Goal: Task Accomplishment & Management: Manage account settings

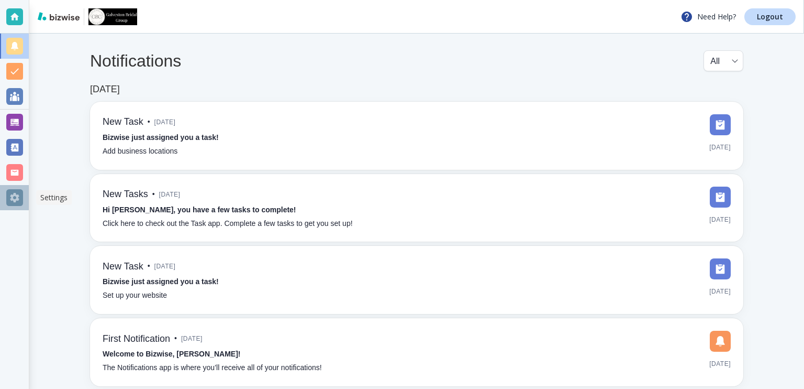
click at [15, 198] on div at bounding box center [14, 197] width 17 height 17
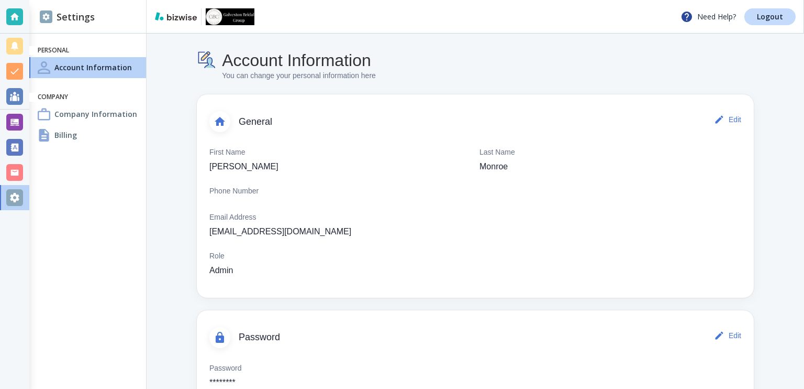
click at [74, 132] on h4 "Billing" at bounding box center [65, 134] width 23 height 11
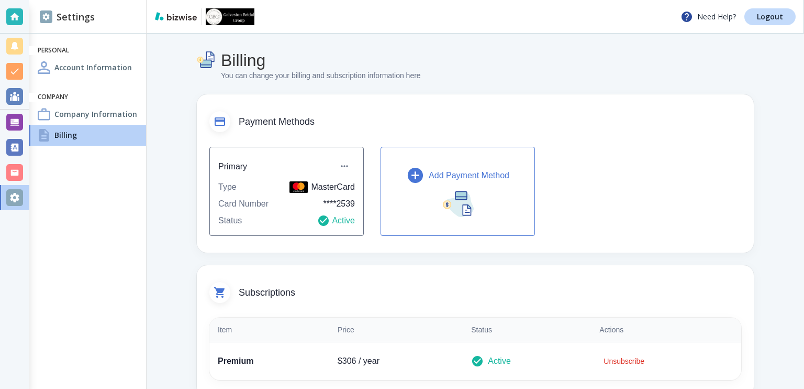
click at [468, 201] on img "button" at bounding box center [457, 203] width 31 height 28
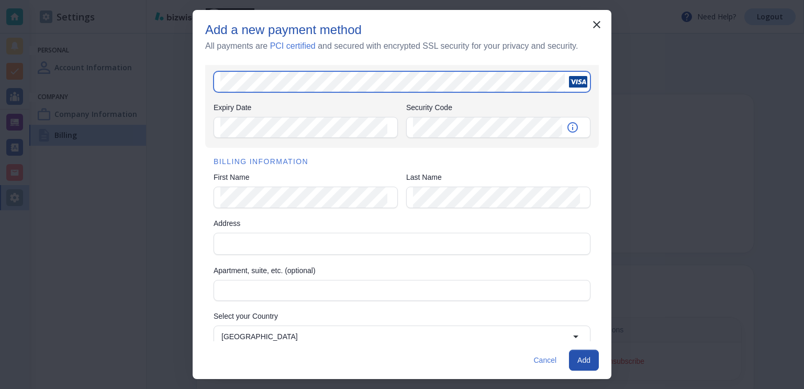
scroll to position [118, 0]
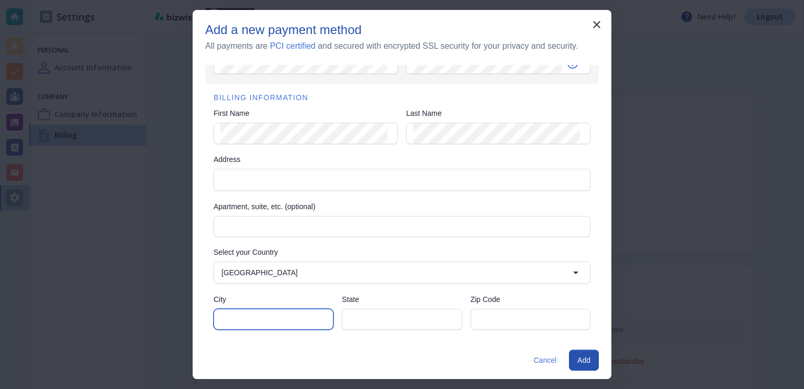
click at [275, 315] on input "City" at bounding box center [273, 319] width 106 height 20
type input "GALVESTON"
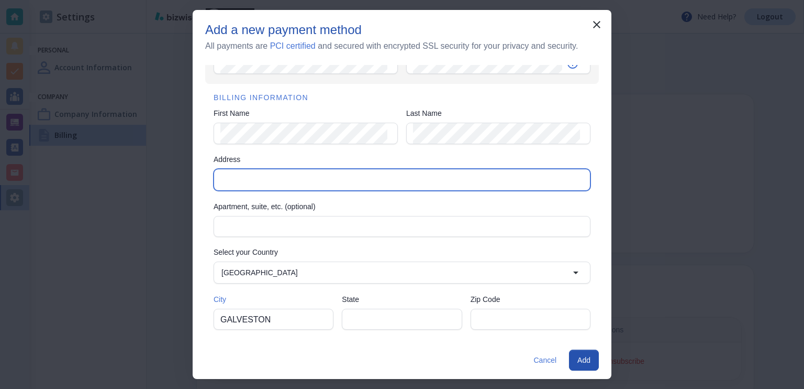
type input "[STREET_ADDRESS][PERSON_NAME]"
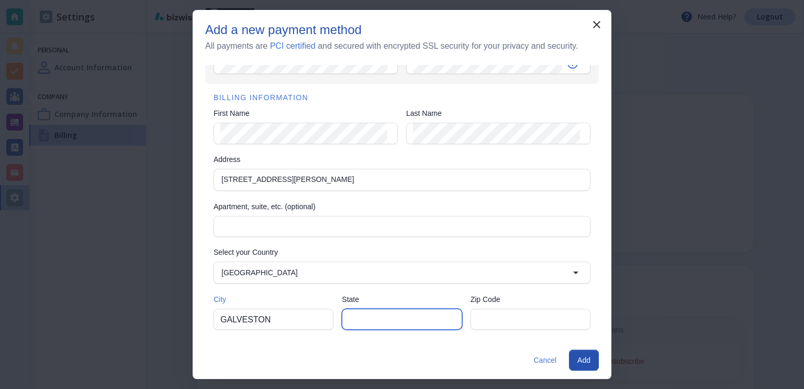
type input "[GEOGRAPHIC_DATA]"
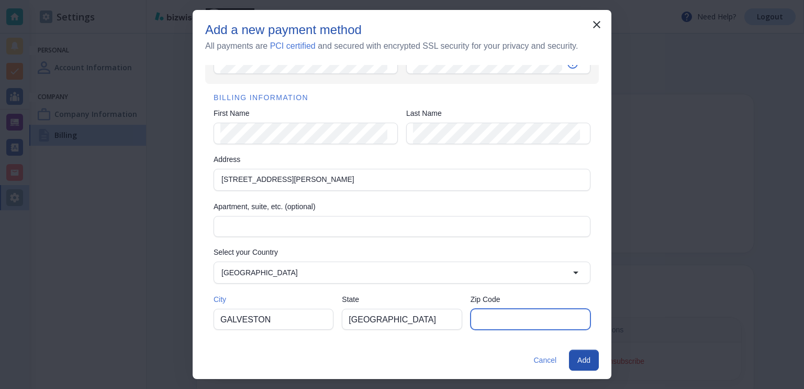
type input "77551"
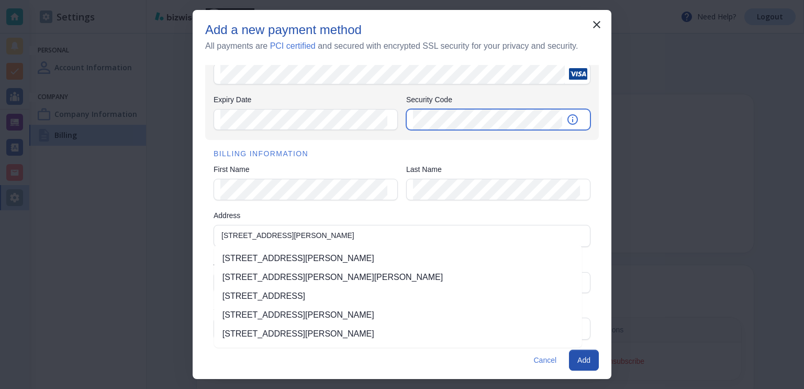
scroll to position [62, 0]
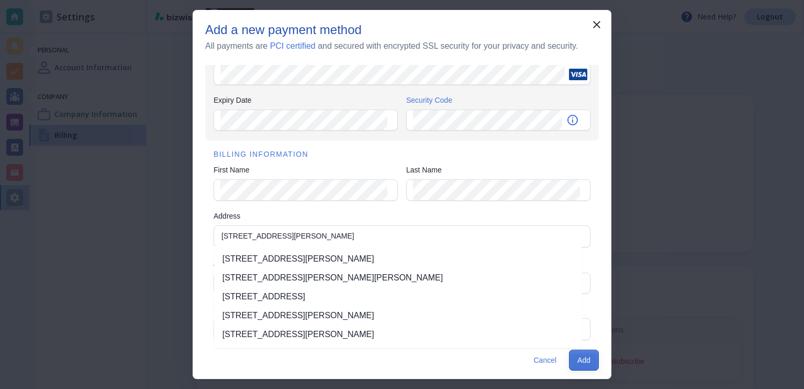
click at [583, 364] on button "Add" at bounding box center [584, 359] width 30 height 21
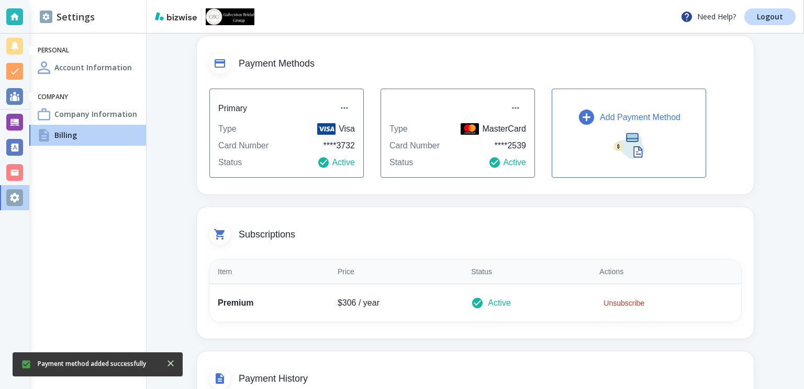
scroll to position [58, 0]
click at [287, 157] on div "Status Active" at bounding box center [286, 163] width 137 height 13
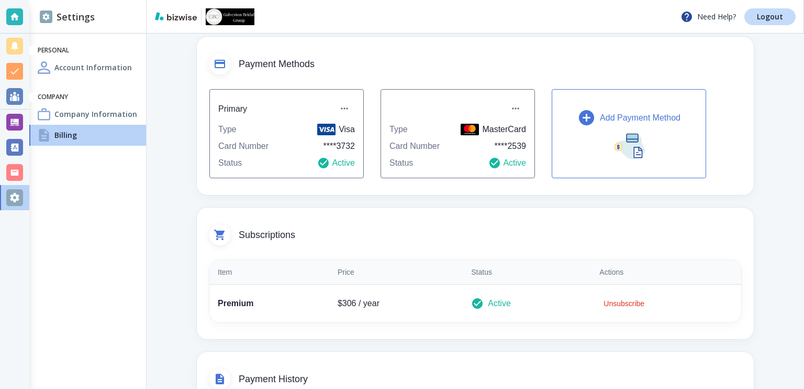
click at [287, 157] on div "Status Active" at bounding box center [286, 163] width 137 height 13
click at [414, 137] on div "Type MasterCard Card Number **** 2539 Status Active" at bounding box center [458, 133] width 154 height 89
click at [291, 132] on div "Type Visa" at bounding box center [286, 129] width 137 height 13
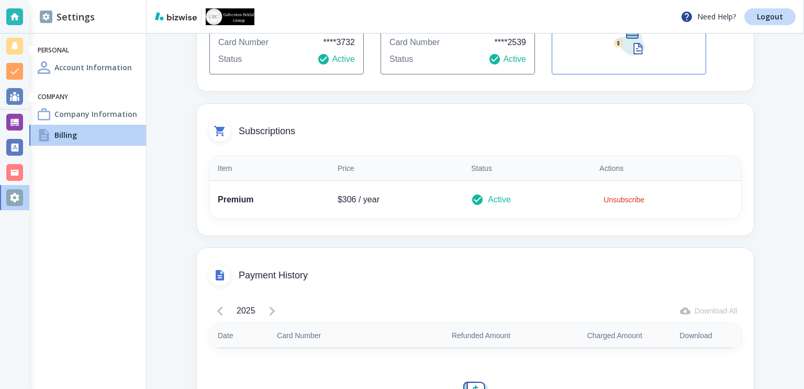
scroll to position [161, 0]
click at [242, 197] on p "Premium" at bounding box center [269, 199] width 103 height 13
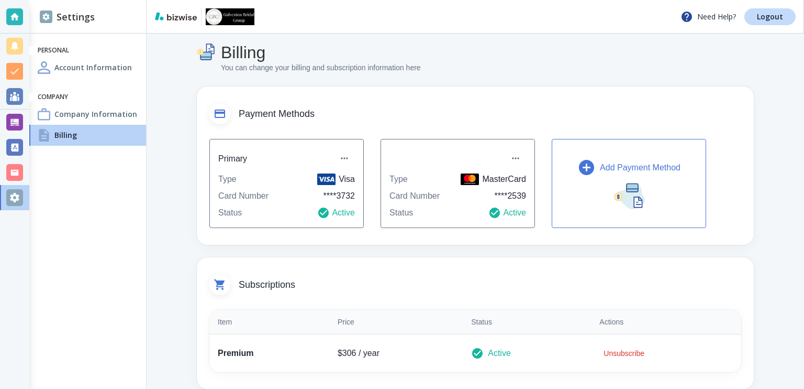
scroll to position [0, 0]
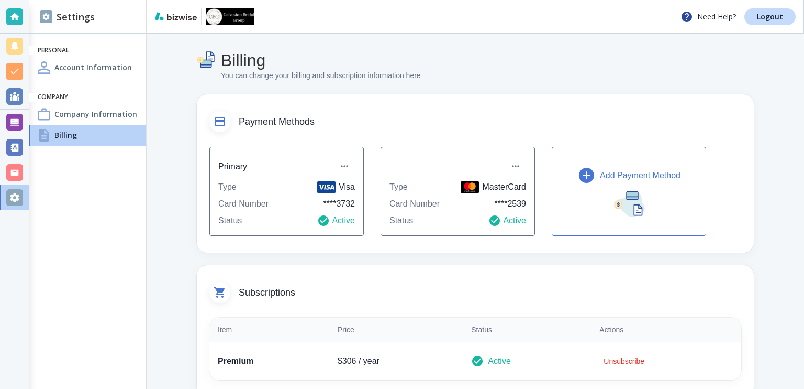
click at [96, 138] on div "Billing" at bounding box center [87, 135] width 117 height 21
click at [352, 360] on p "$ 306 / year" at bounding box center [396, 361] width 117 height 13
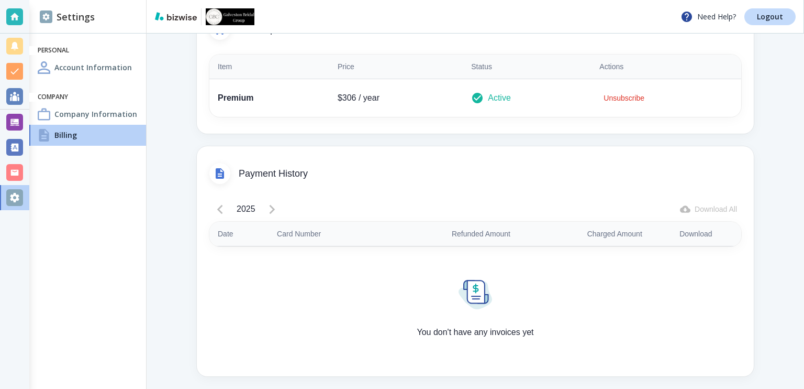
scroll to position [266, 0]
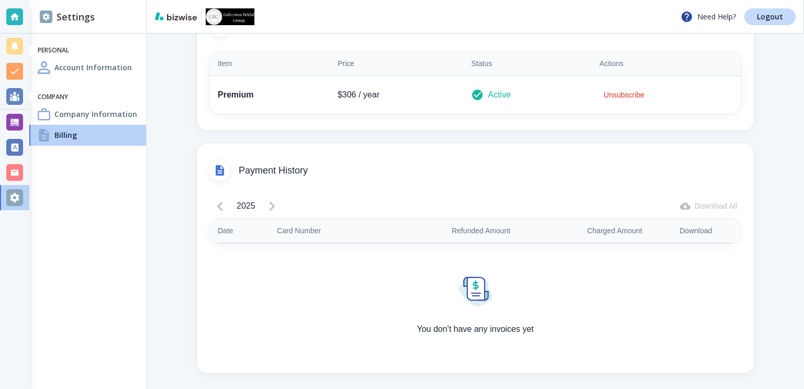
click at [469, 290] on img at bounding box center [476, 290] width 34 height 29
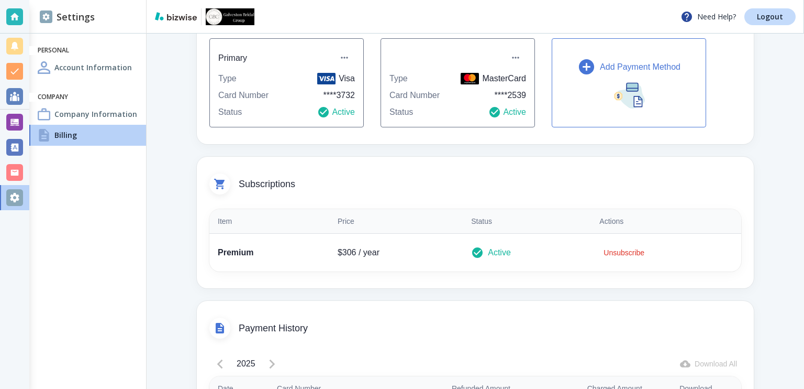
scroll to position [109, 0]
click at [593, 103] on button "Add Payment Method" at bounding box center [629, 82] width 154 height 89
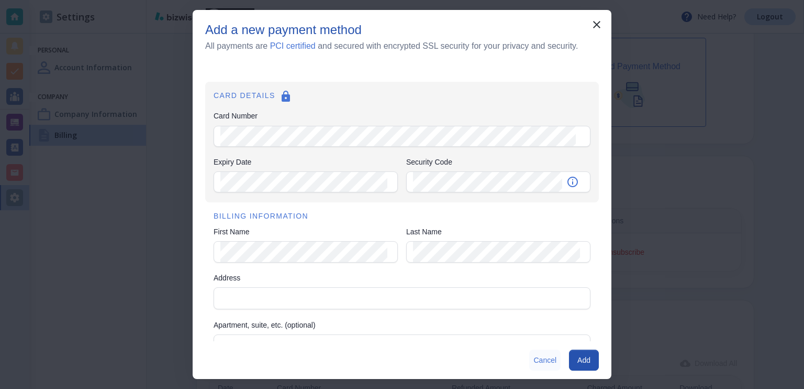
click at [543, 366] on button "Cancel" at bounding box center [544, 359] width 31 height 21
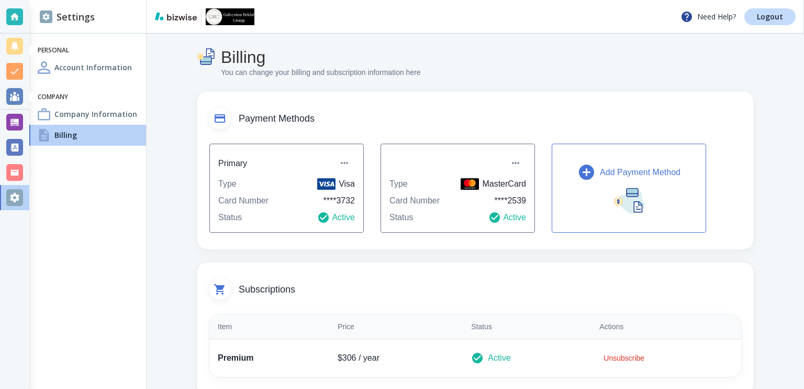
scroll to position [0, 0]
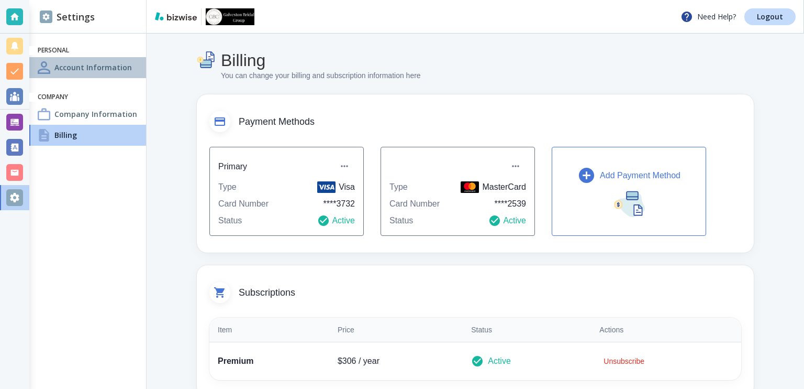
click at [90, 67] on h4 "Account Information" at bounding box center [93, 67] width 78 height 11
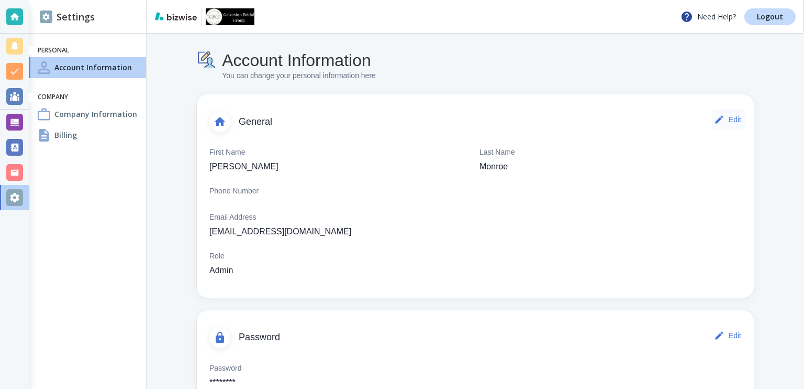
click at [726, 121] on button "Edit" at bounding box center [729, 119] width 34 height 21
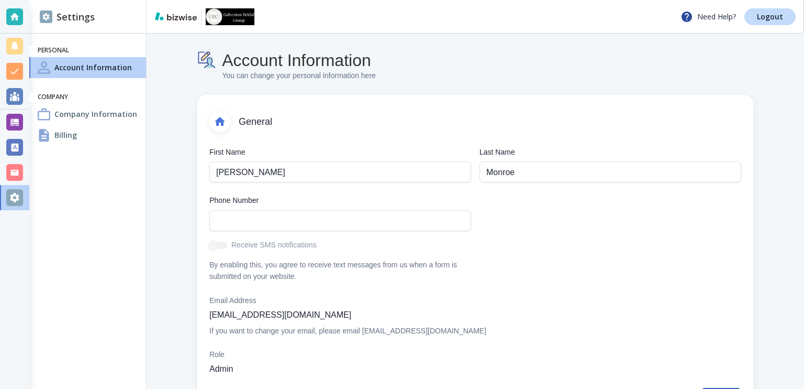
scroll to position [28, 0]
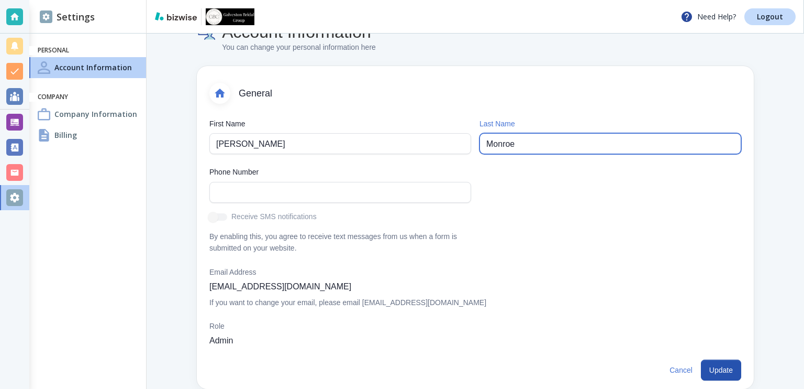
click at [618, 142] on input "Monroe" at bounding box center [610, 144] width 248 height 20
type input "Monroe GBG"
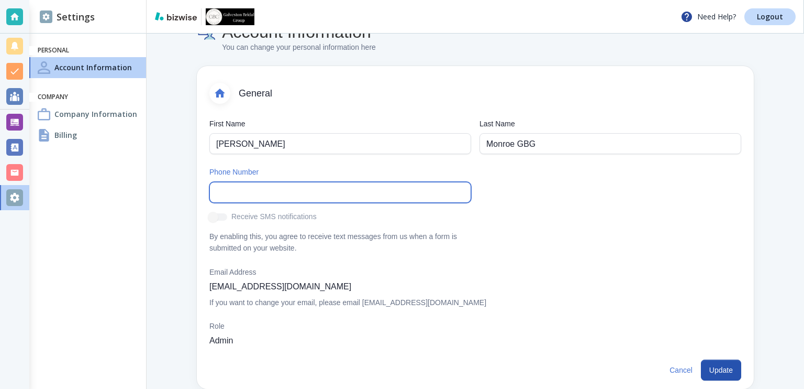
click at [375, 192] on input "text" at bounding box center [340, 192] width 248 height 20
type input "[PHONE_NUMBER]"
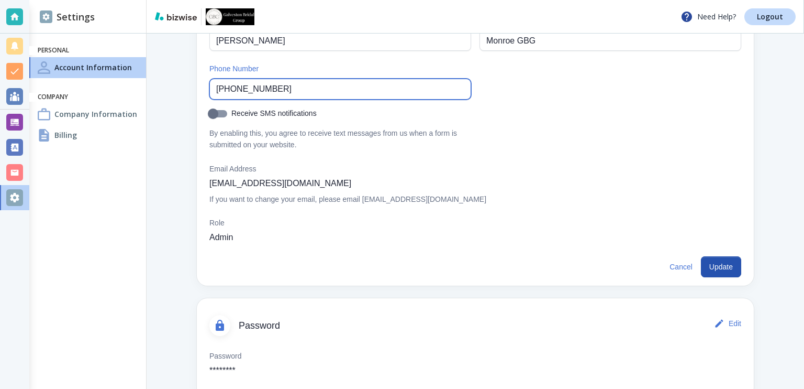
scroll to position [132, 0]
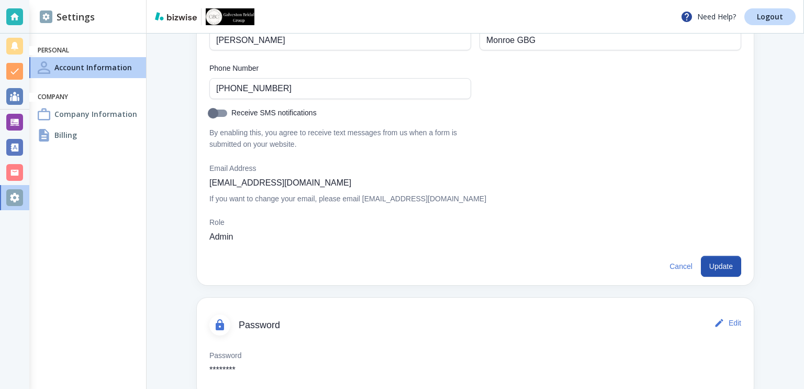
click at [222, 113] on input "Receive SMS notifications" at bounding box center [213, 115] width 60 height 20
checkbox input "true"
click at [727, 267] on button "Update" at bounding box center [721, 266] width 40 height 21
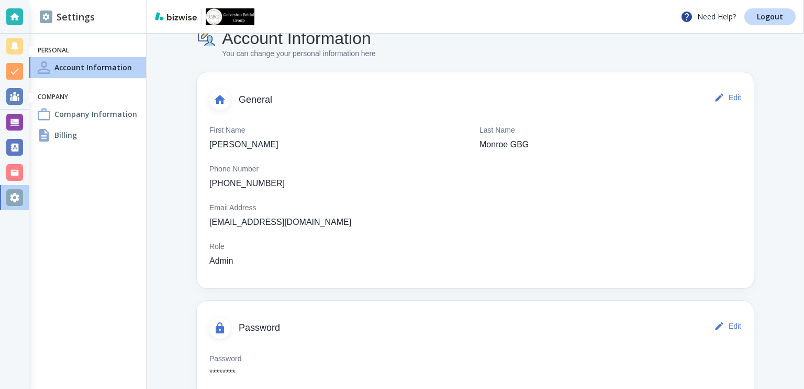
scroll to position [50, 0]
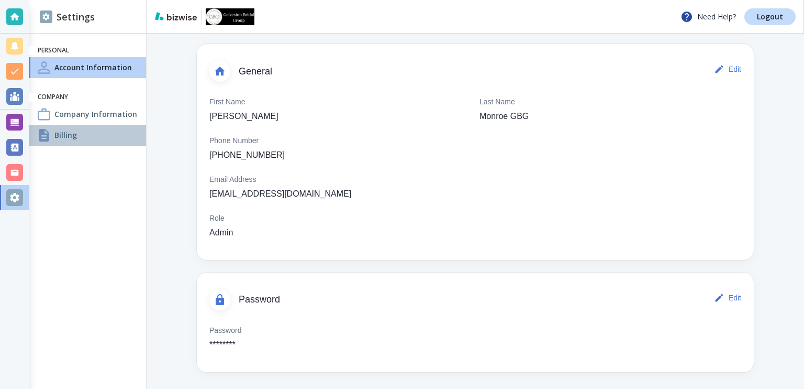
click at [72, 135] on h4 "Billing" at bounding box center [65, 134] width 23 height 11
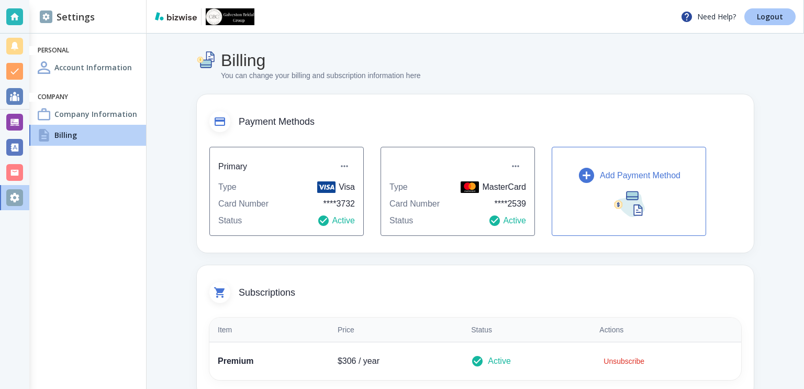
click at [769, 18] on p "Logout" at bounding box center [770, 16] width 26 height 7
